Goal: Information Seeking & Learning: Learn about a topic

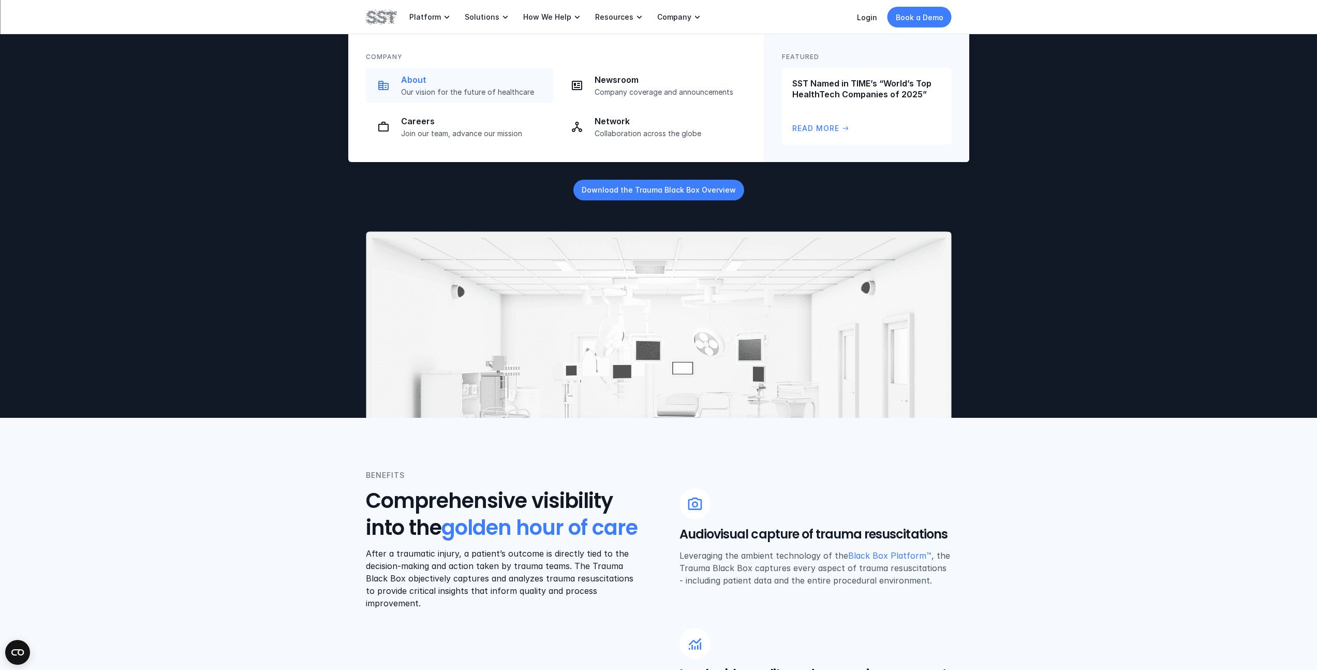
click at [464, 87] on p "Our vision for the future of healthcare" at bounding box center [474, 91] width 146 height 9
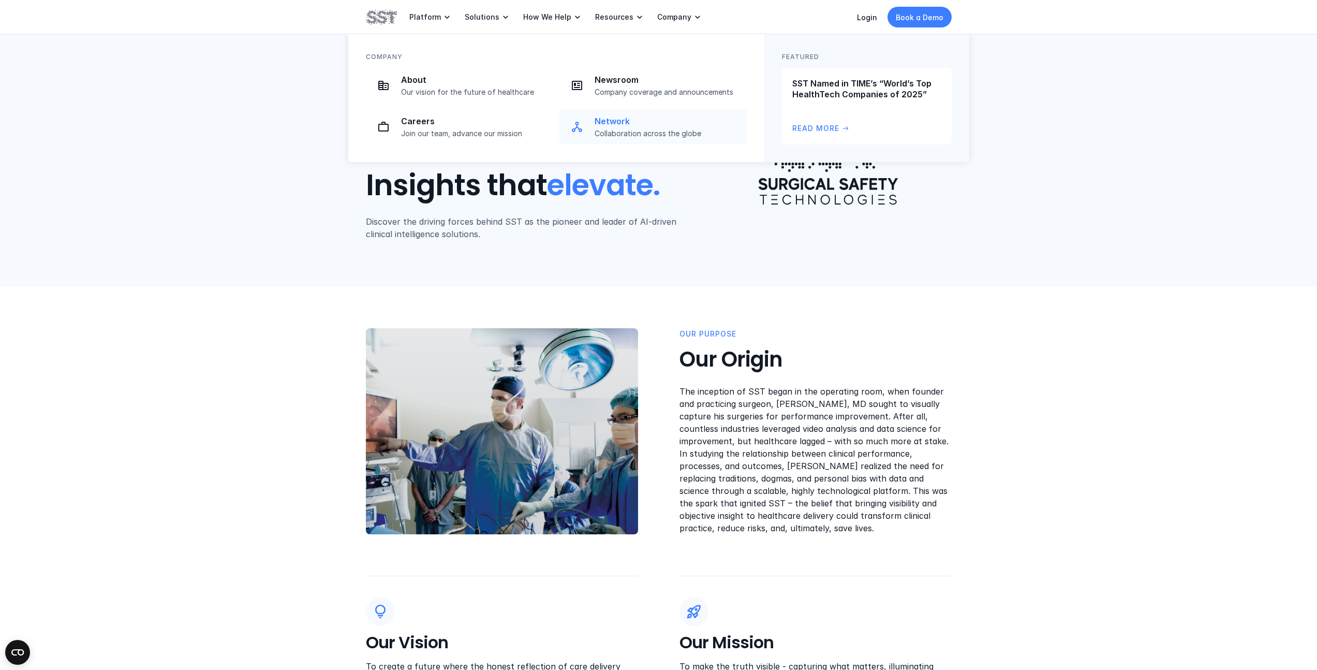
click at [626, 126] on p "Network" at bounding box center [668, 121] width 146 height 11
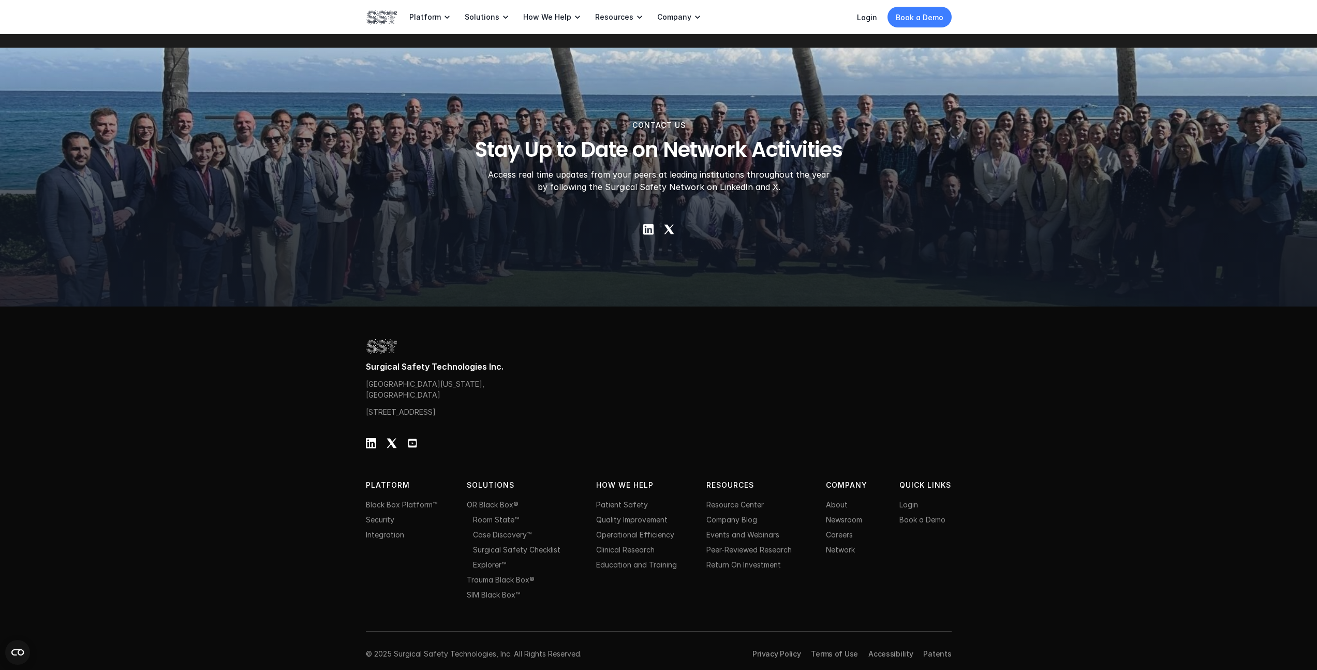
scroll to position [1563, 0]
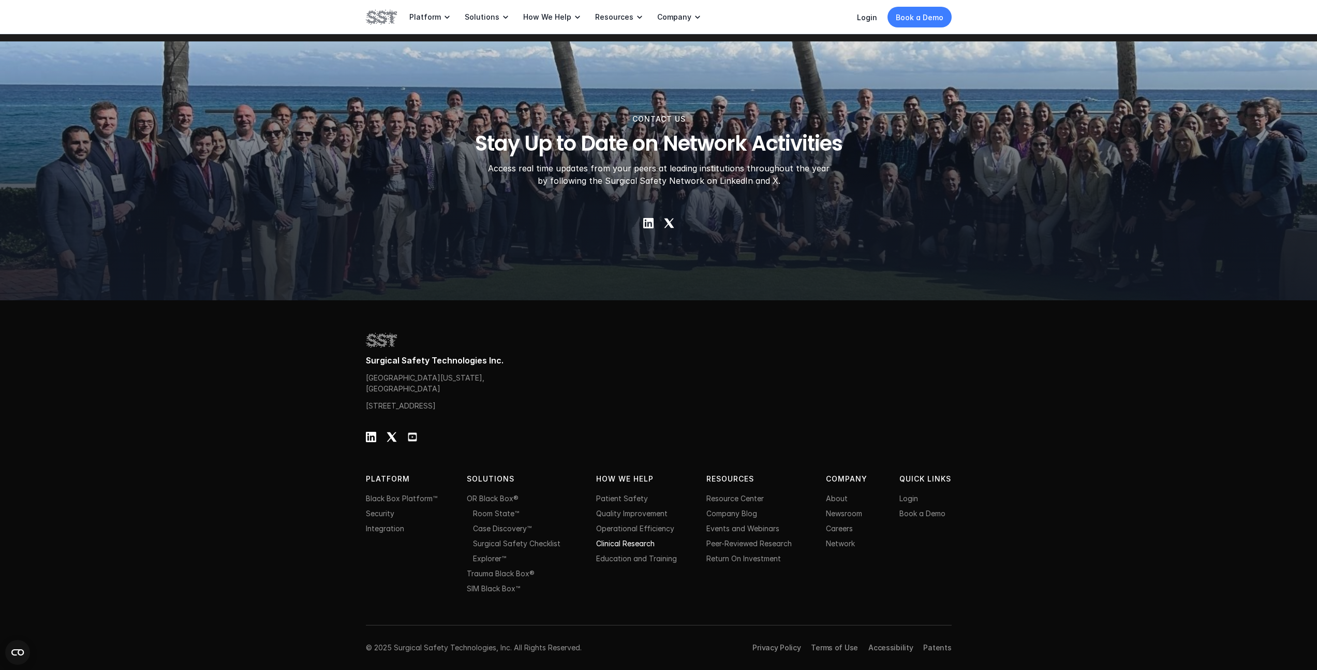
click at [623, 545] on link "Clinical Research" at bounding box center [625, 543] width 58 height 9
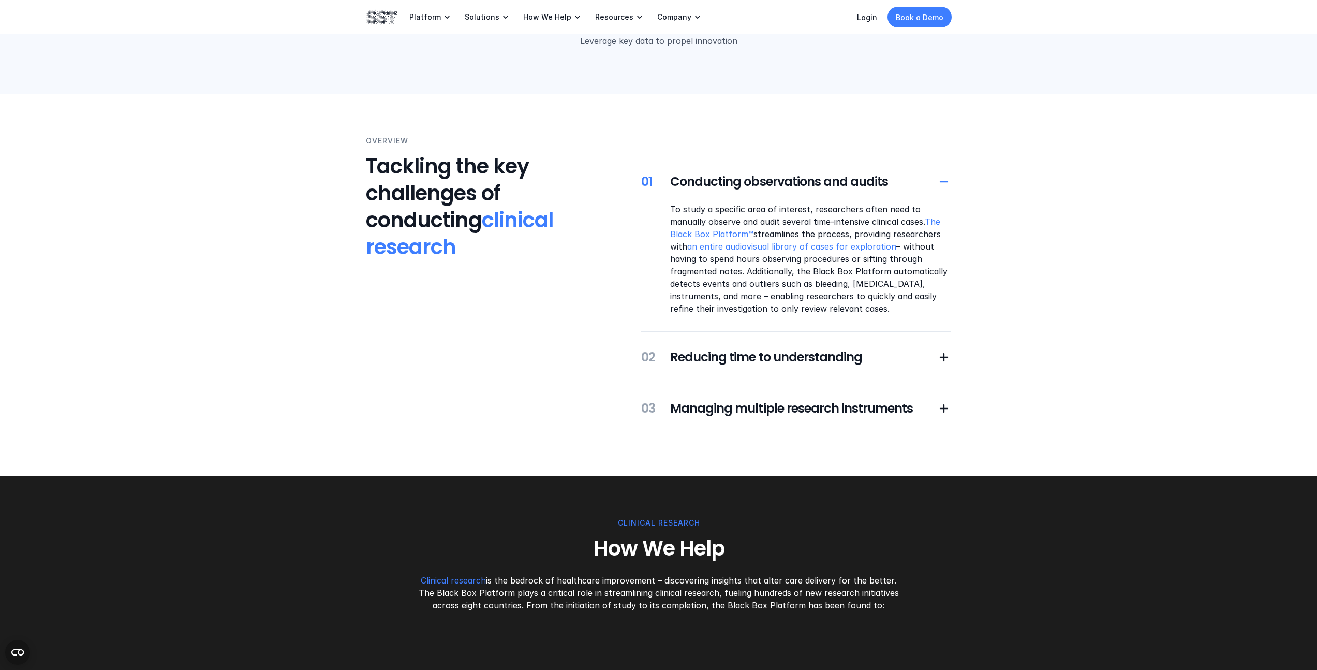
scroll to position [113, 0]
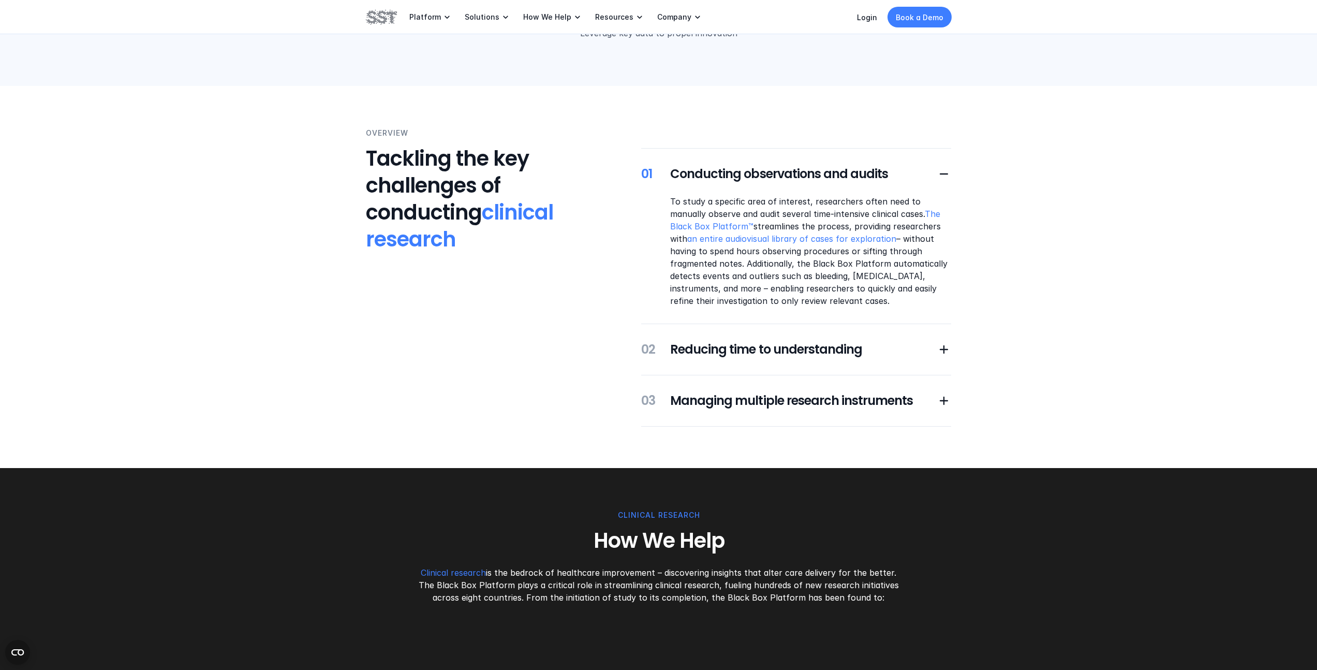
click at [839, 200] on p "To study a specific area of interest, researchers often need to manually observ…" at bounding box center [810, 251] width 281 height 112
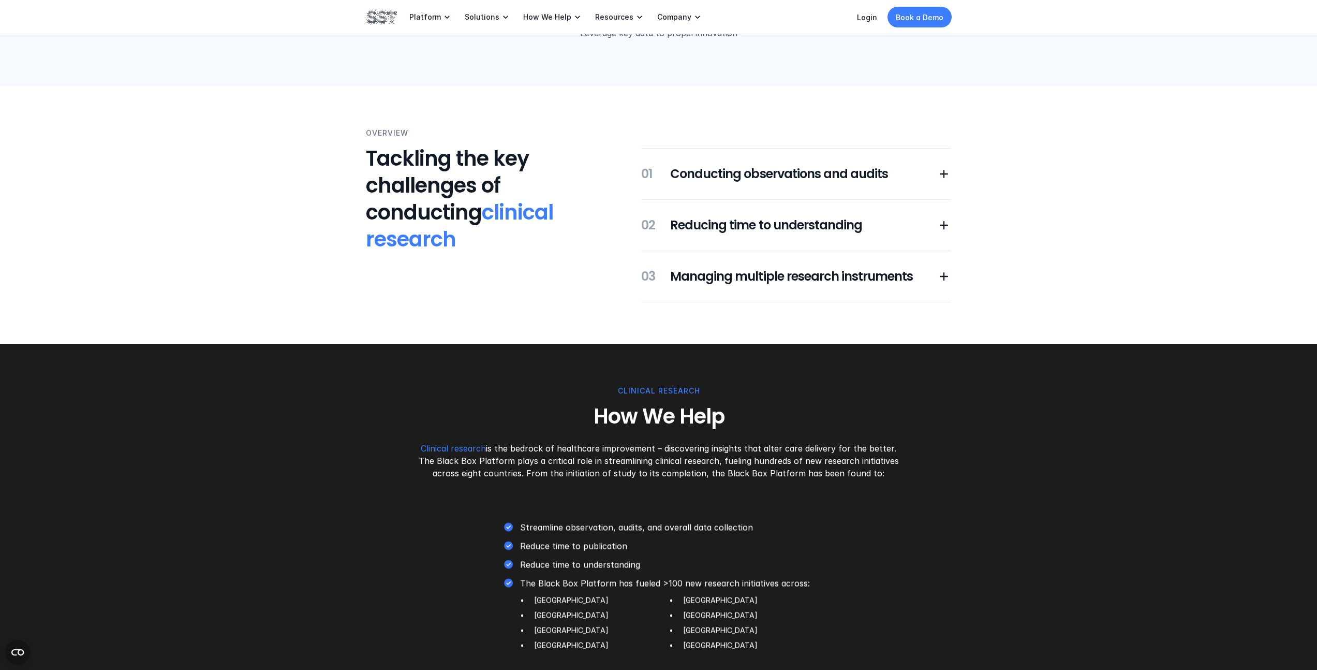
click at [780, 183] on div "01 Conducting observations and audits 02 Reducing time to understanding 03 Mana…" at bounding box center [796, 225] width 310 height 154
click at [734, 190] on div "01 Conducting observations and audits 02 Reducing time to understanding 03 Mana…" at bounding box center [796, 225] width 310 height 154
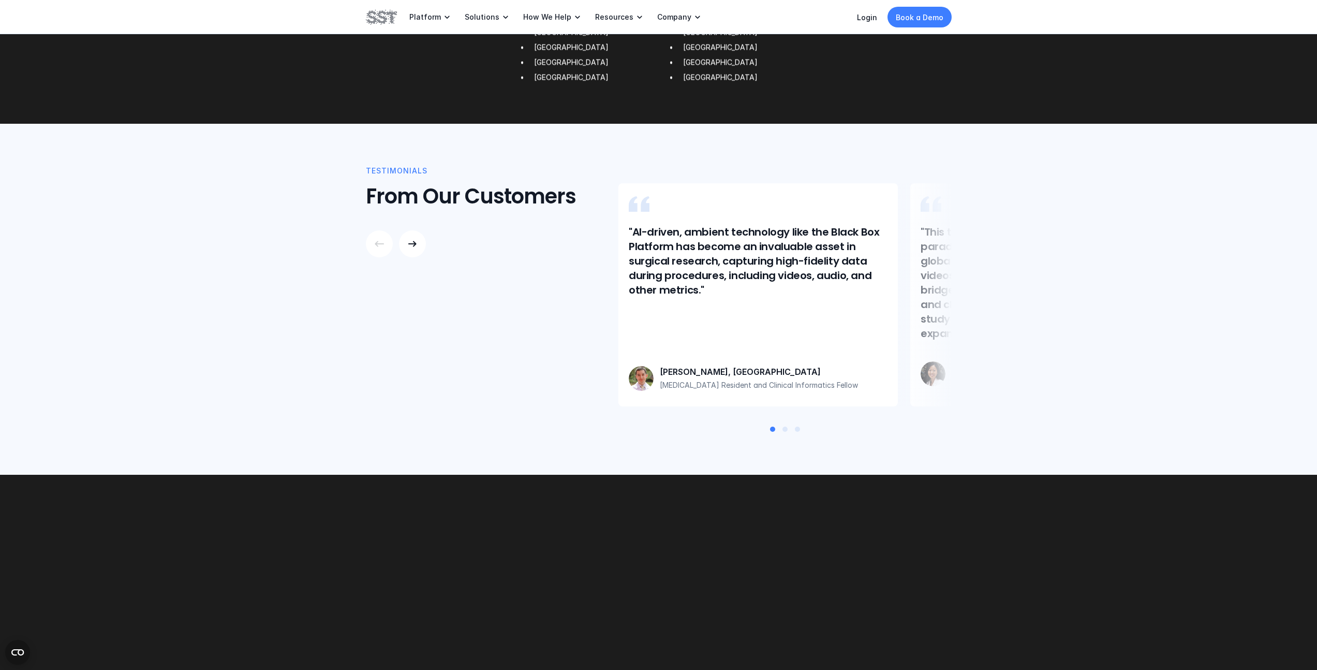
scroll to position [738, 0]
